Goal: Information Seeking & Learning: Find specific fact

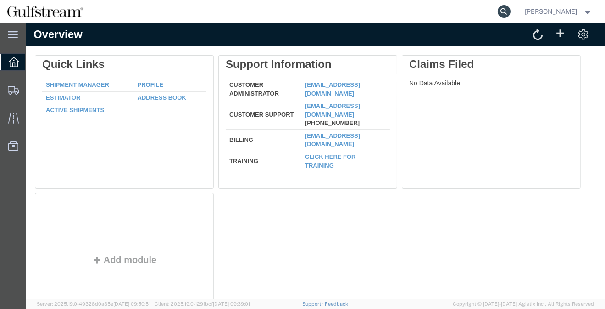
click at [510, 7] on icon at bounding box center [504, 11] width 13 height 13
type input "467190053911"
click at [509, 10] on icon at bounding box center [504, 11] width 13 height 13
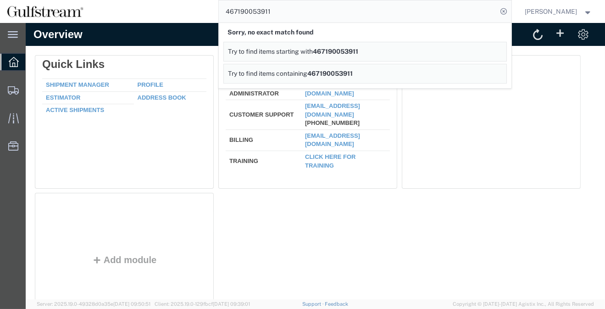
click at [341, 72] on span "467190053911" at bounding box center [330, 73] width 45 height 7
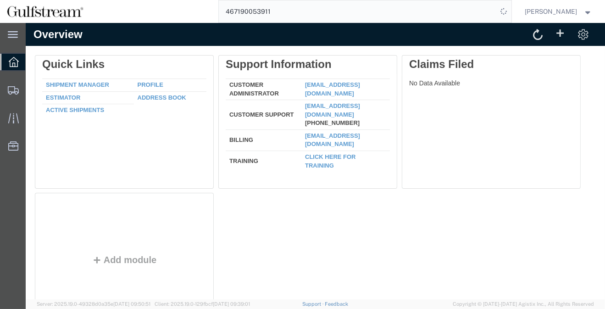
click at [291, 10] on input "467190053911" at bounding box center [358, 11] width 279 height 22
click at [234, 11] on input "467190053911" at bounding box center [358, 11] width 279 height 22
click at [285, 8] on input "467190053911" at bounding box center [358, 11] width 279 height 22
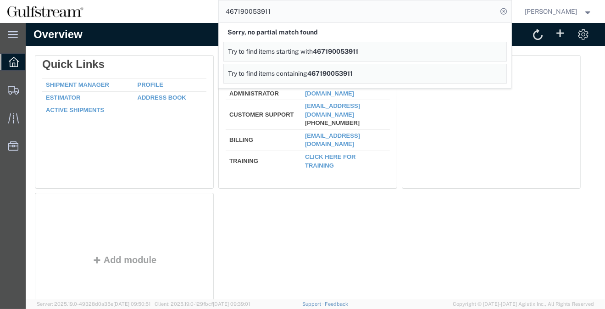
click at [349, 54] on span "467190053911" at bounding box center [335, 51] width 45 height 7
